Goal: Transaction & Acquisition: Purchase product/service

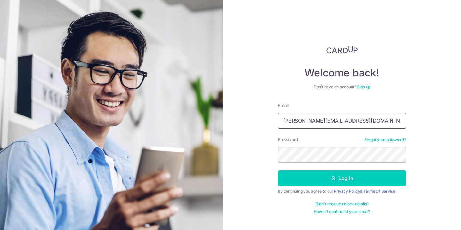
type input "[PERSON_NAME][EMAIL_ADDRESS][DOMAIN_NAME]"
click at [342, 178] on button "Log in" at bounding box center [342, 178] width 128 height 16
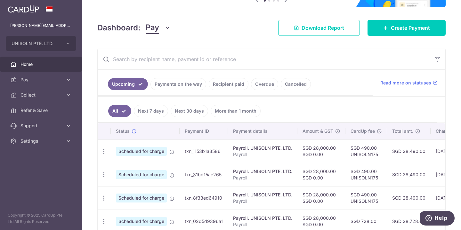
scroll to position [75, 0]
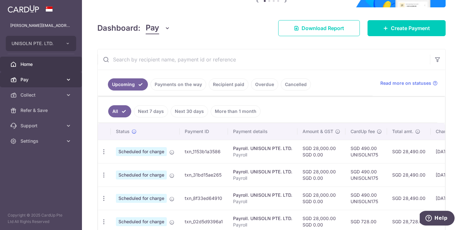
click at [51, 80] on span "Pay" at bounding box center [41, 80] width 42 height 6
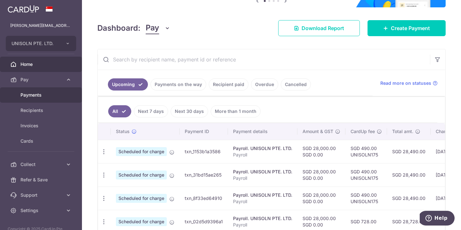
click at [42, 95] on span "Payments" at bounding box center [41, 95] width 42 height 6
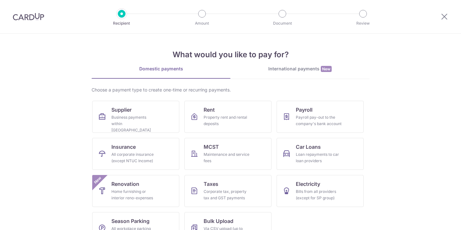
click at [282, 71] on div "International payments New" at bounding box center [300, 69] width 139 height 7
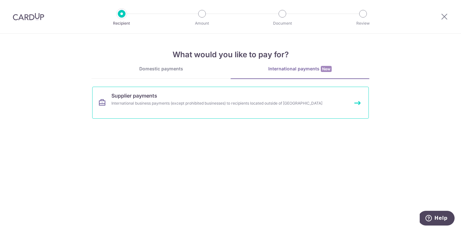
click at [202, 101] on div "International business payments (except prohibited businesses) to recipients lo…" at bounding box center [221, 103] width 221 height 6
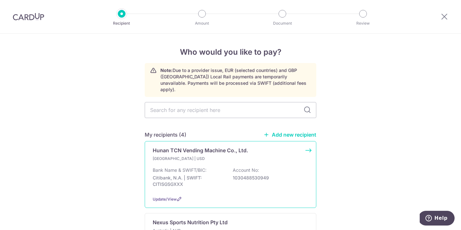
click at [202, 156] on p "[GEOGRAPHIC_DATA] | USD" at bounding box center [191, 159] width 76 height 6
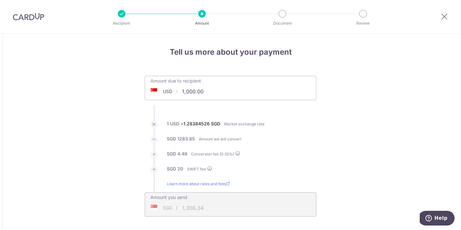
click at [246, 93] on div "Amount due to recipient USD 1,000.00 1000" at bounding box center [231, 88] width 172 height 24
click at [205, 89] on input "1,000.00" at bounding box center [194, 91] width 99 height 15
type input "3,315.00"
type input "4,290.81"
click at [307, 171] on li "SGD 20.00 SWIFT fee" at bounding box center [231, 173] width 172 height 15
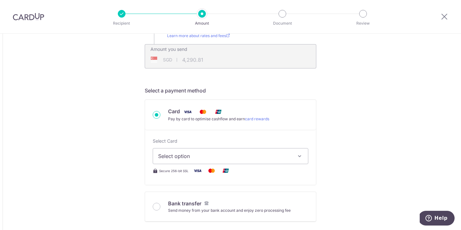
scroll to position [150, 0]
click at [300, 155] on icon "button" at bounding box center [299, 155] width 6 height 6
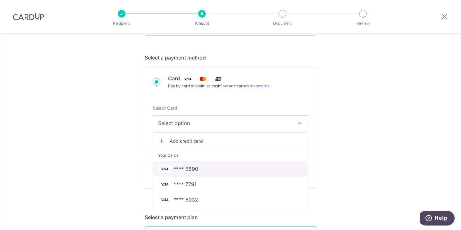
scroll to position [184, 0]
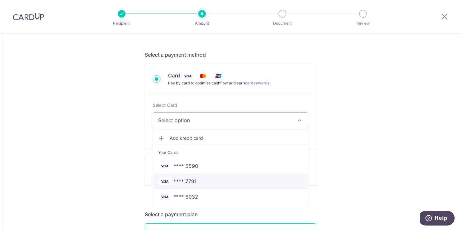
click at [233, 185] on span "**** 7791" at bounding box center [230, 182] width 145 height 8
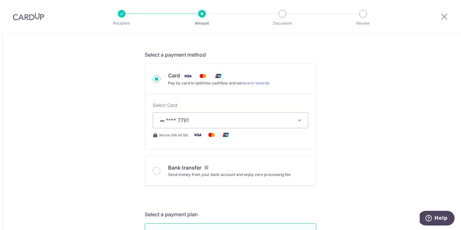
type input "3,315.00"
type input "4,290.73"
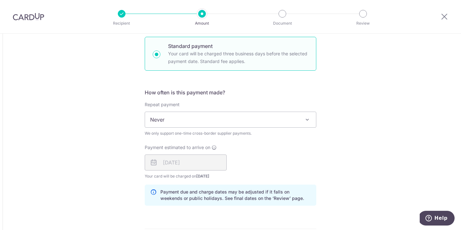
scroll to position [372, 0]
click at [216, 117] on span "Never" at bounding box center [230, 118] width 171 height 15
click at [329, 195] on div "Tell us more about your payment Amount due to recipient USD 3,315.00 3315 1 USD…" at bounding box center [230, 101] width 461 height 878
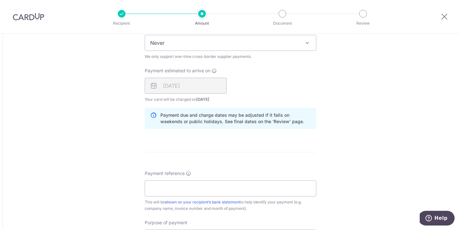
scroll to position [449, 0]
click at [202, 184] on input "Payment reference" at bounding box center [231, 187] width 172 height 16
paste input "0031-YYC"
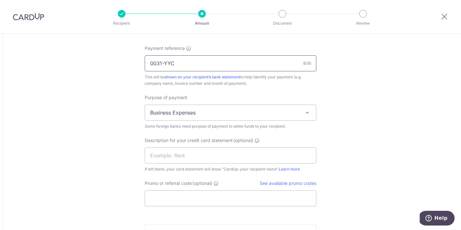
scroll to position [573, 0]
type input "0031-YYC"
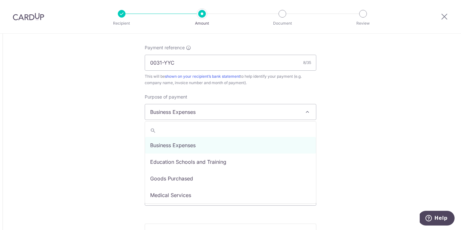
click at [213, 112] on span "Business Expenses" at bounding box center [230, 111] width 171 height 15
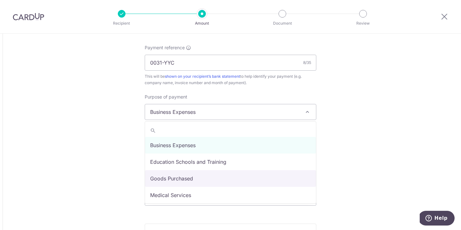
select select "Goods Purchased"
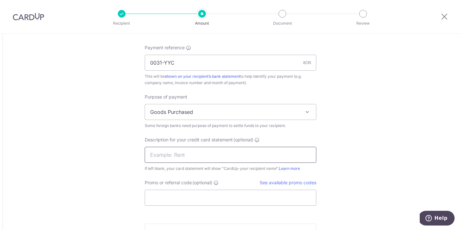
click at [189, 156] on input "text" at bounding box center [231, 155] width 172 height 16
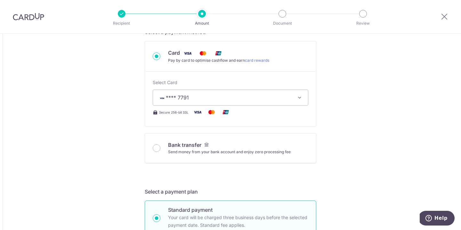
scroll to position [206, 0]
type input "Purchases"
click at [247, 101] on span "**** 7791" at bounding box center [224, 98] width 133 height 8
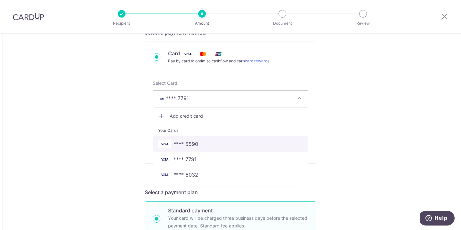
click at [214, 149] on link "**** 5590" at bounding box center [230, 143] width 155 height 15
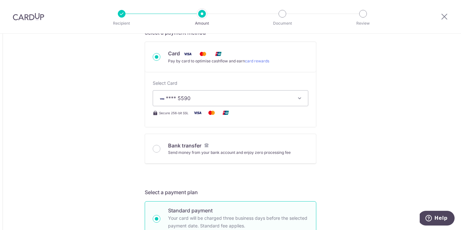
type input "3,315.00"
type input "4,290.84"
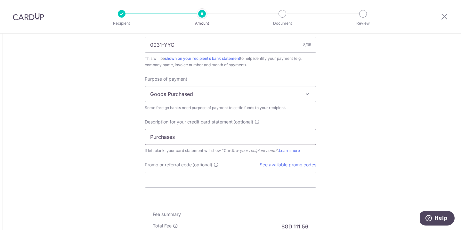
scroll to position [600, 0]
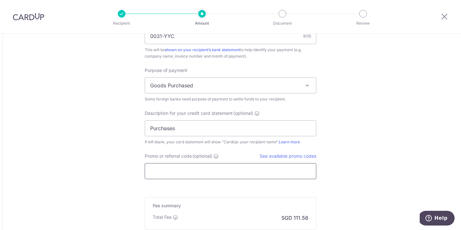
click at [231, 168] on input "Promo or referral code (optional)" at bounding box center [231, 171] width 172 height 16
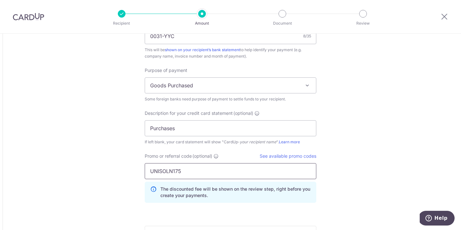
type input "UNISOLN175"
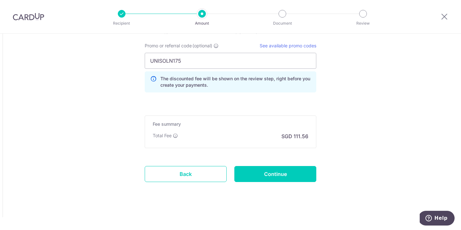
scroll to position [710, 0]
click at [295, 181] on input "Continue" at bounding box center [275, 174] width 82 height 16
type input "Create Schedule"
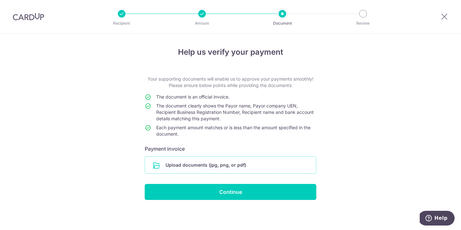
click at [255, 161] on input "file" at bounding box center [230, 165] width 171 height 17
drag, startPoint x: 310, startPoint y: 226, endPoint x: 375, endPoint y: 193, distance: 72.3
click at [375, 193] on div "Help us verify your payment Your supporting documents will enable us to approve…" at bounding box center [230, 132] width 461 height 197
click at [257, 166] on input "file" at bounding box center [230, 165] width 171 height 17
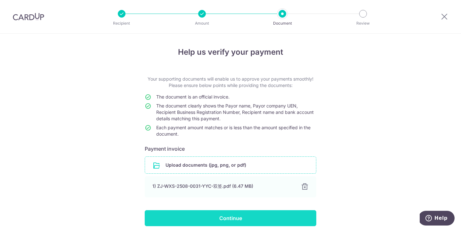
click at [251, 217] on input "Continue" at bounding box center [231, 218] width 172 height 16
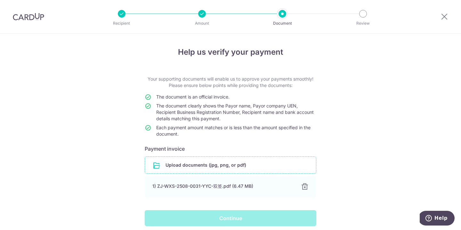
click at [246, 218] on div "Continue" at bounding box center [230, 218] width 179 height 16
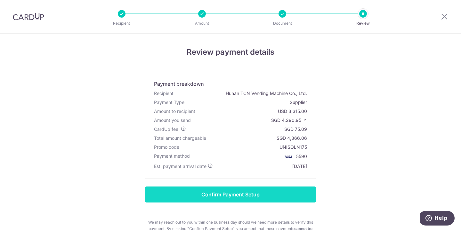
click at [245, 195] on input "Confirm Payment Setup" at bounding box center [231, 195] width 172 height 16
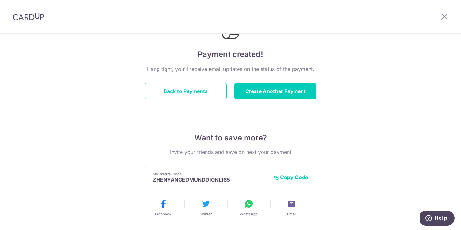
scroll to position [37, 0]
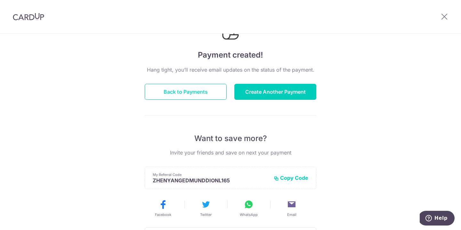
click at [204, 93] on button "Back to Payments" at bounding box center [186, 92] width 82 height 16
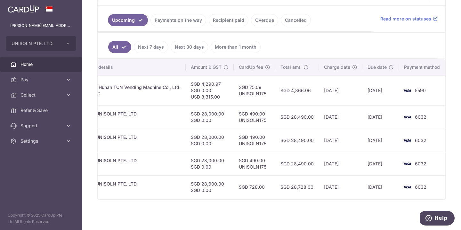
scroll to position [139, 0]
click at [69, 133] on link "Support" at bounding box center [41, 125] width 82 height 15
click at [69, 175] on link "Settings" at bounding box center [41, 179] width 82 height 15
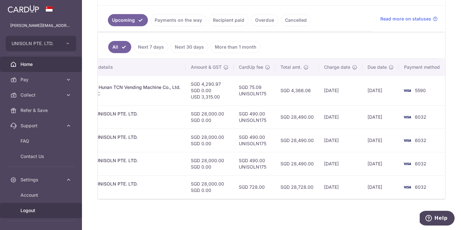
click at [32, 211] on span "Logout" at bounding box center [41, 210] width 42 height 6
